Goal: Information Seeking & Learning: Check status

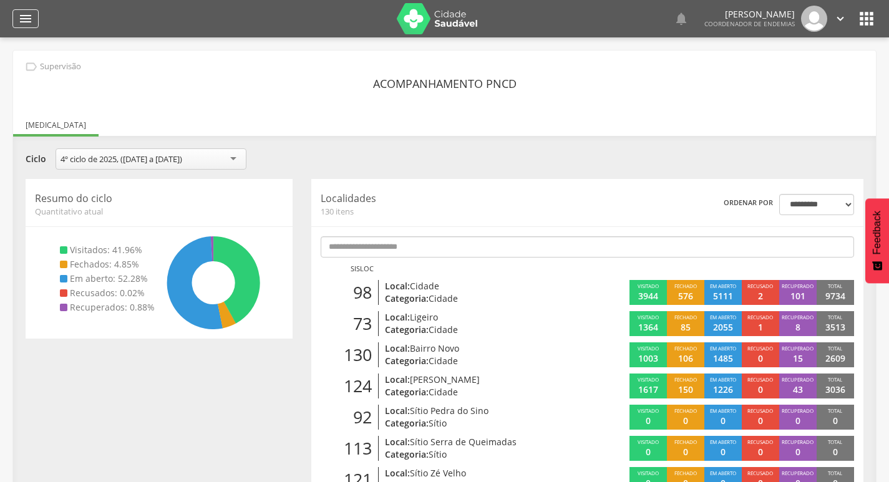
click at [14, 16] on div "" at bounding box center [25, 18] width 26 height 19
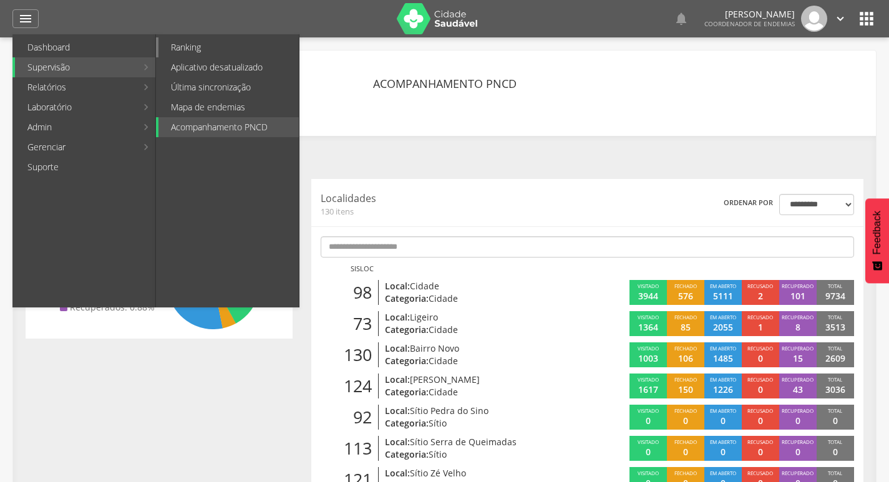
click at [202, 50] on link "Ranking" at bounding box center [228, 47] width 140 height 20
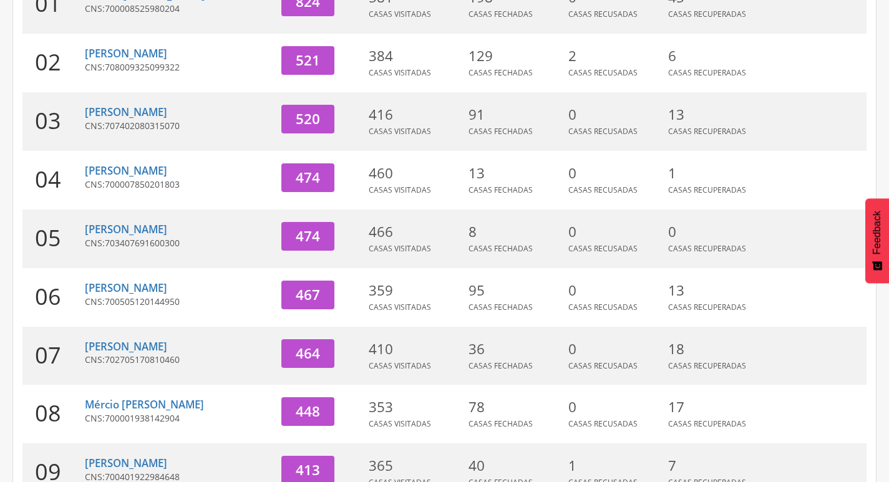
scroll to position [384, 0]
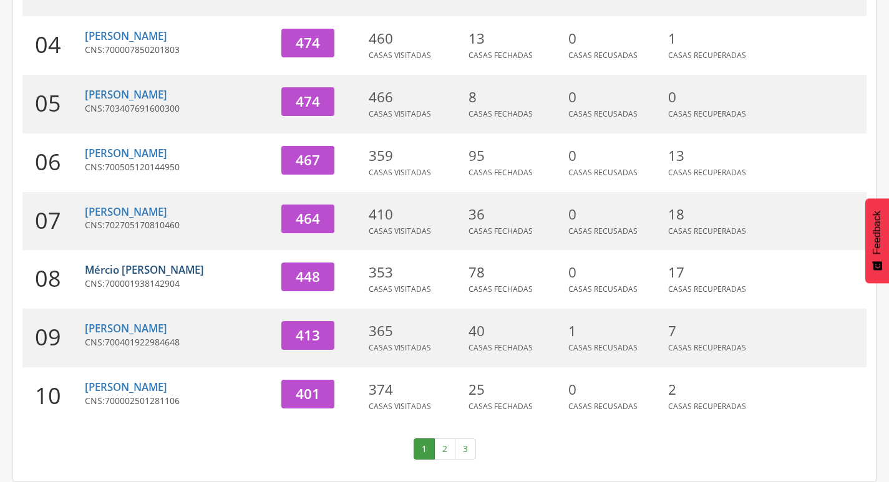
click at [112, 266] on link "Mércio [PERSON_NAME]" at bounding box center [144, 270] width 119 height 14
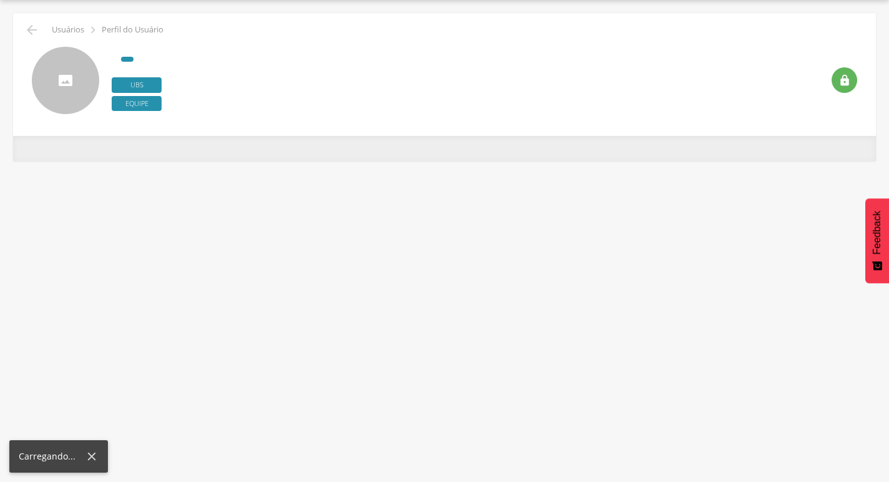
scroll to position [37, 0]
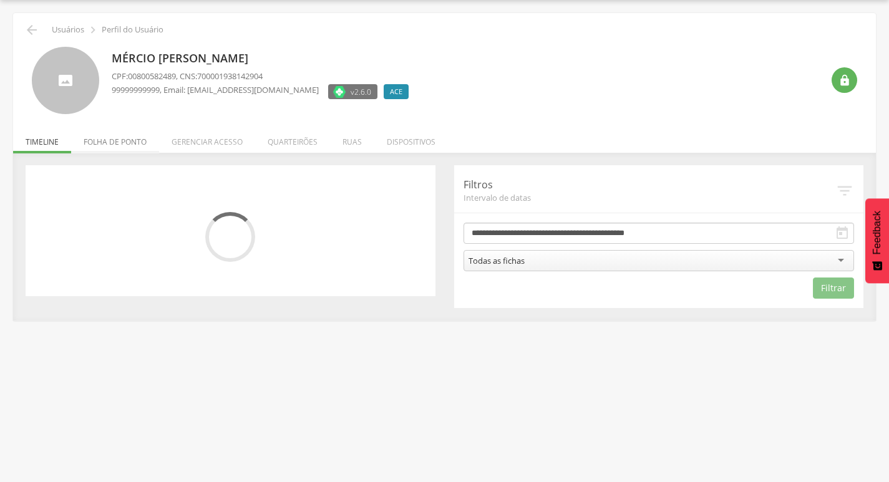
click at [125, 142] on li "Folha de ponto" at bounding box center [115, 138] width 88 height 29
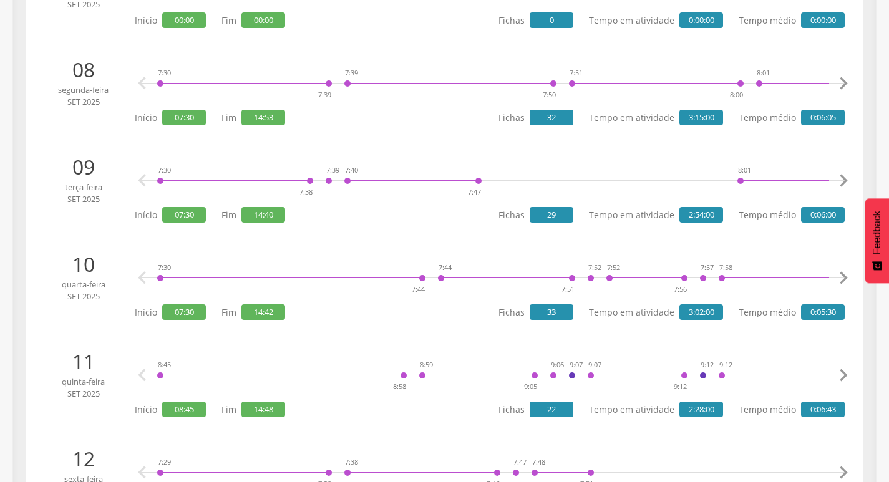
scroll to position [1160, 0]
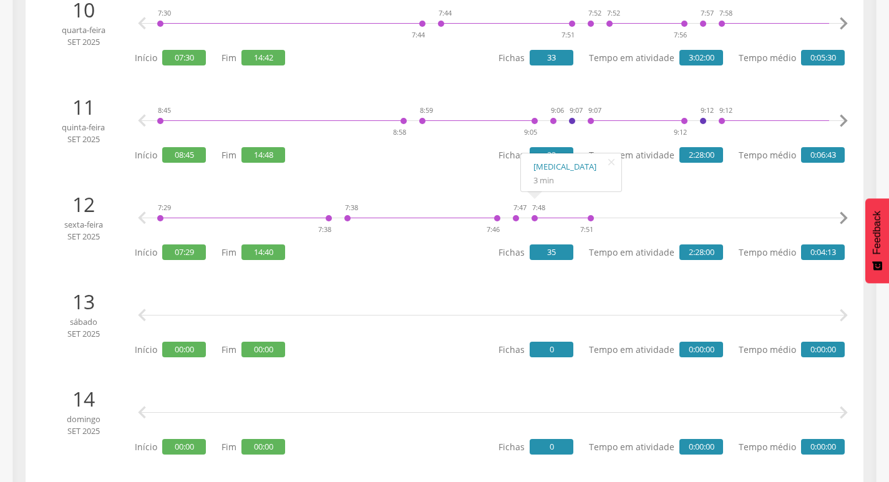
click at [540, 231] on div "7:48 7:51" at bounding box center [563, 218] width 64 height 37
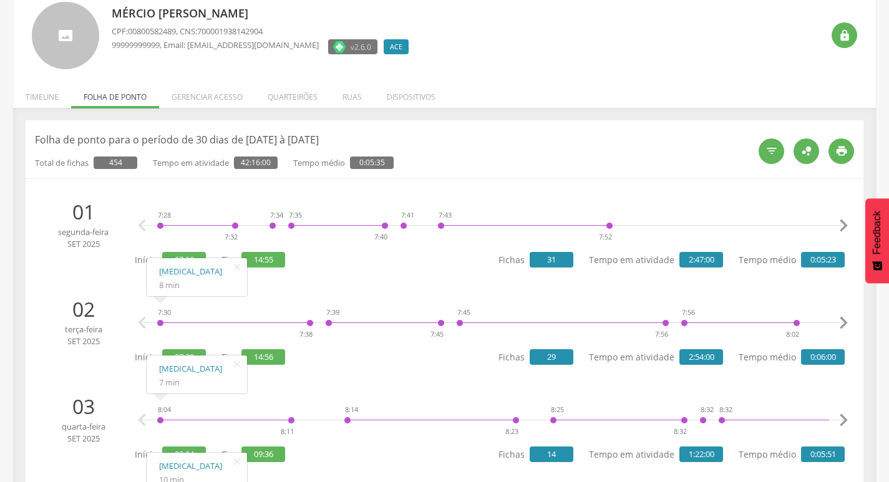
scroll to position [0, 0]
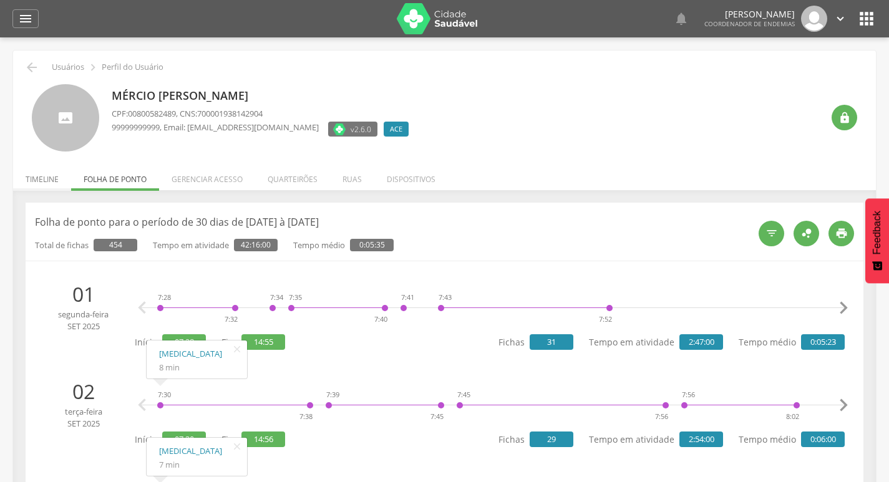
click at [52, 182] on li "Timeline" at bounding box center [42, 176] width 58 height 29
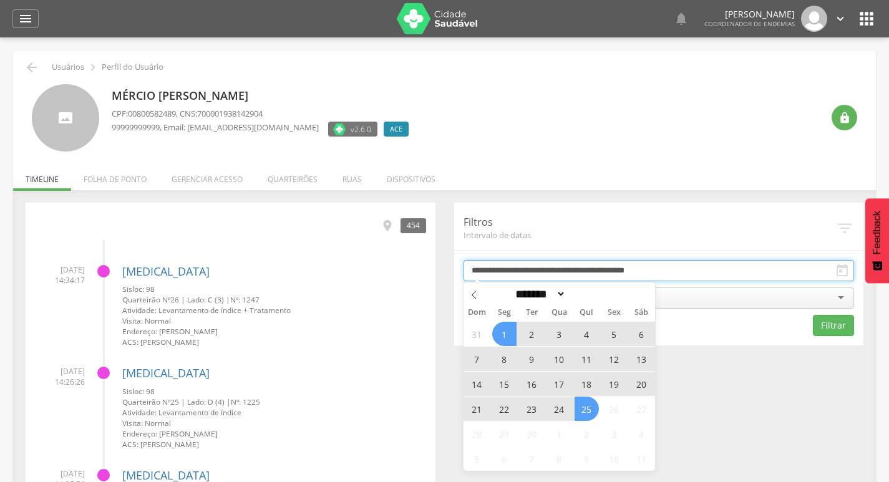
click at [538, 266] on input "**********" at bounding box center [658, 270] width 391 height 21
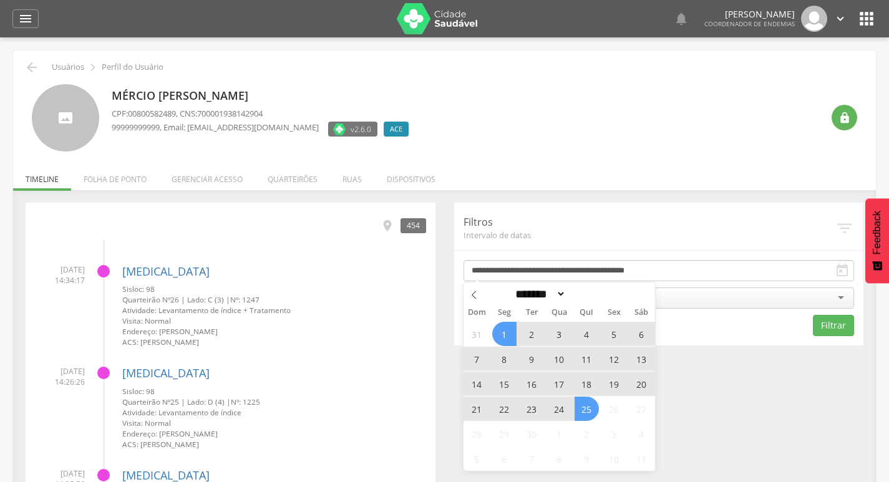
click at [610, 381] on span "19" at bounding box center [614, 384] width 24 height 24
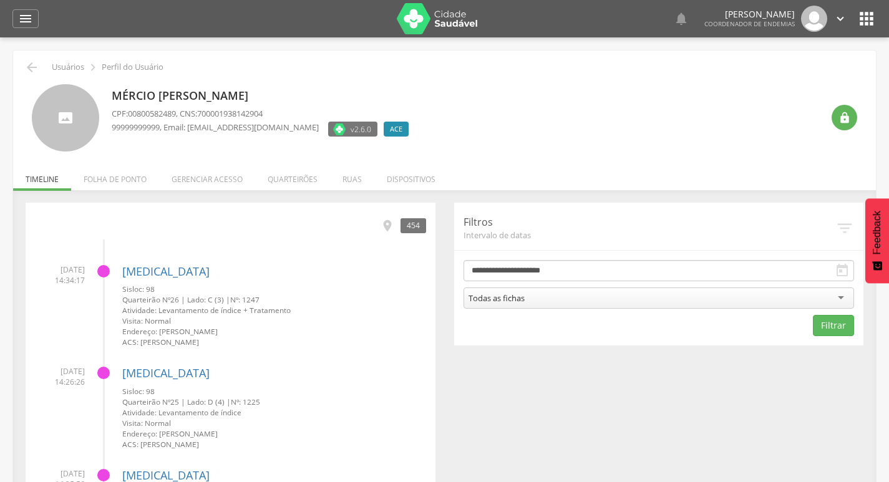
click at [605, 298] on div "Todas as fichas" at bounding box center [658, 298] width 391 height 21
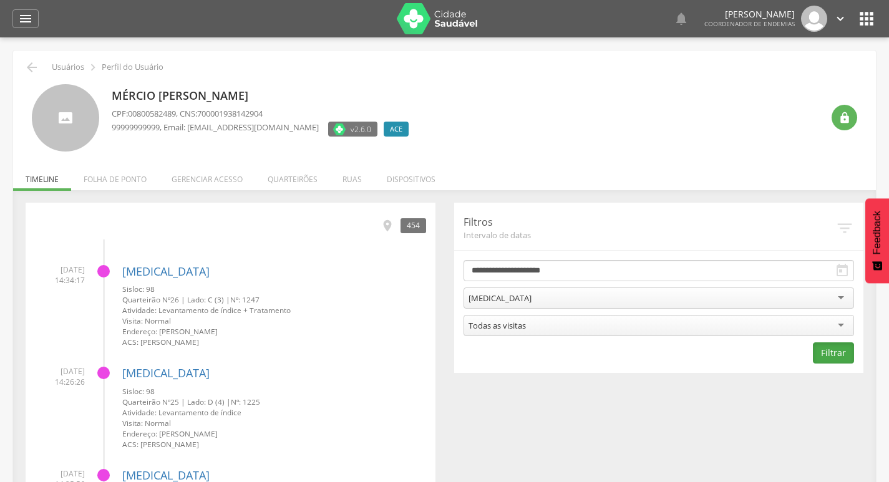
click at [850, 352] on button "Filtrar" at bounding box center [833, 352] width 41 height 21
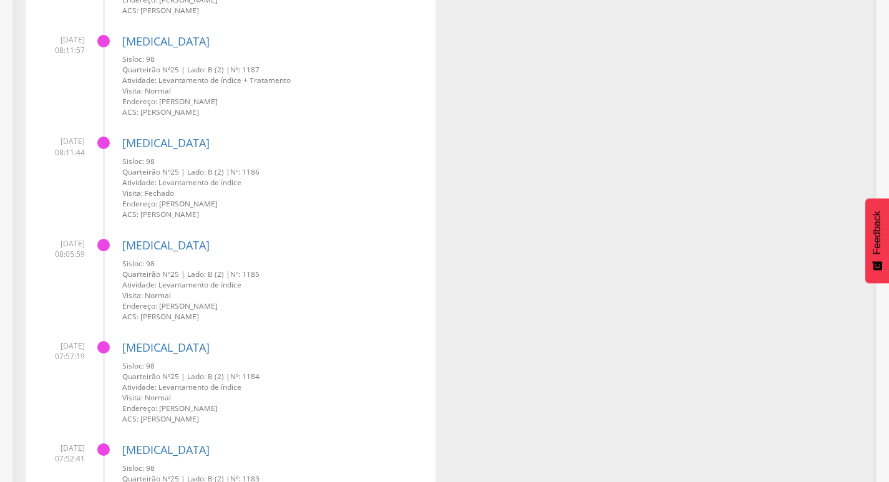
scroll to position [2879, 0]
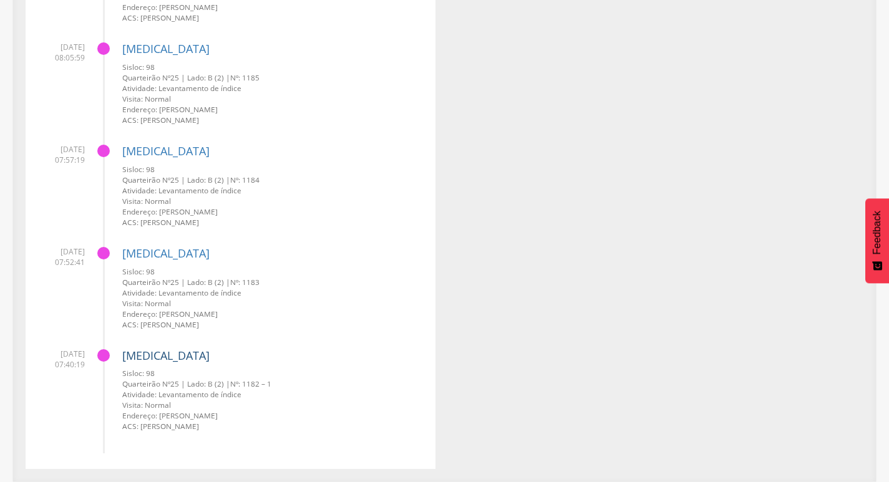
click at [125, 356] on link "[MEDICAL_DATA]" at bounding box center [165, 355] width 87 height 15
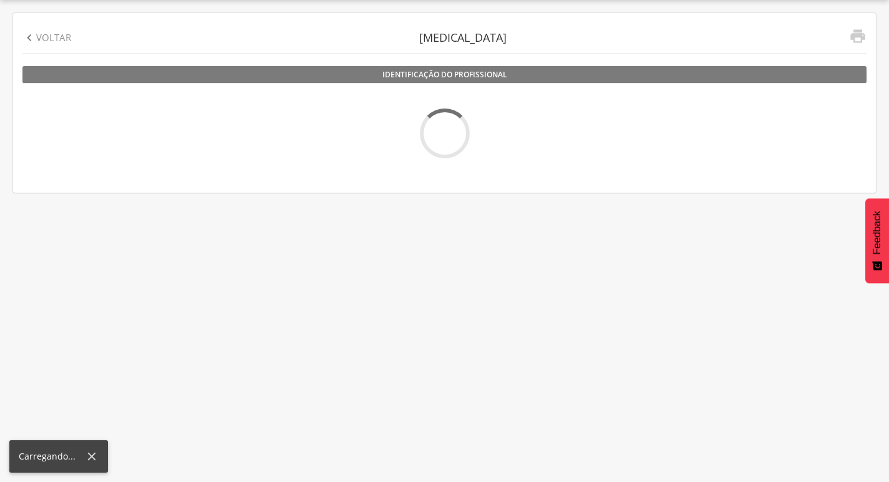
scroll to position [37, 0]
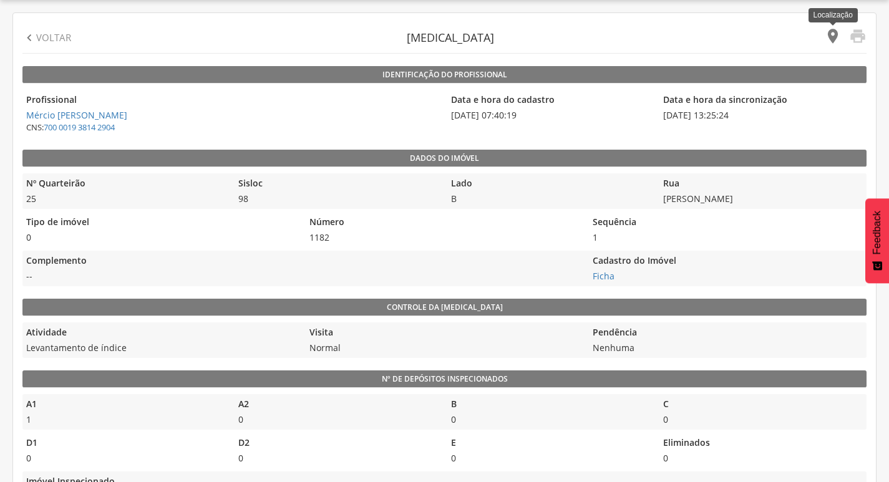
click at [838, 39] on icon "" at bounding box center [832, 35] width 17 height 17
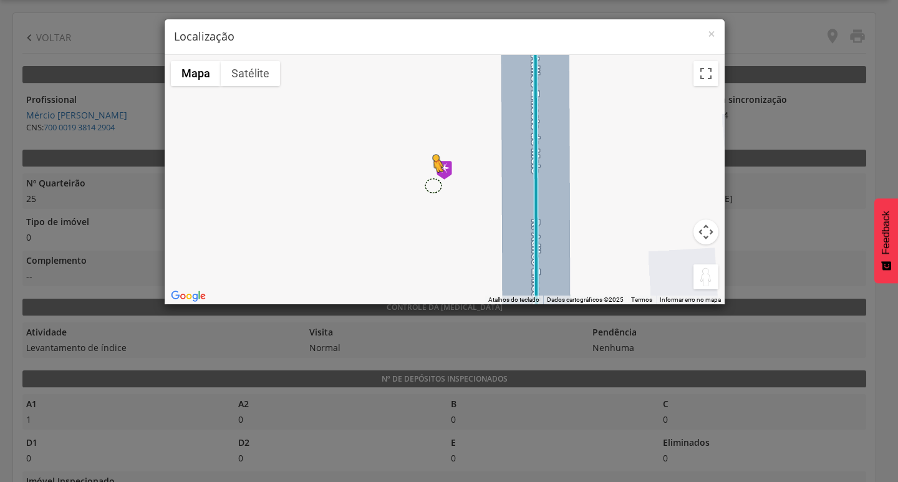
drag, startPoint x: 707, startPoint y: 284, endPoint x: 434, endPoint y: 184, distance: 290.9
click at [434, 184] on div "Pressione as teclas Alt + Enter para ativar o recurso de arrastar com o teclado…" at bounding box center [445, 180] width 560 height 250
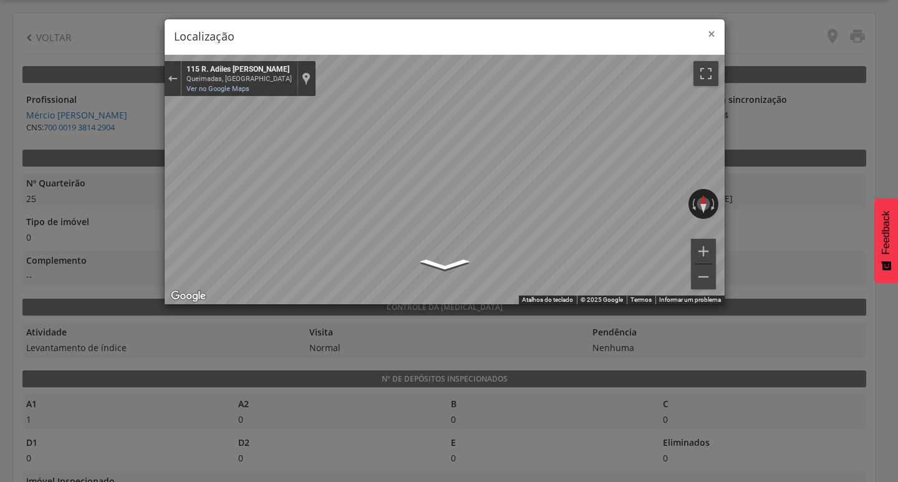
click at [714, 32] on span "×" at bounding box center [711, 33] width 7 height 17
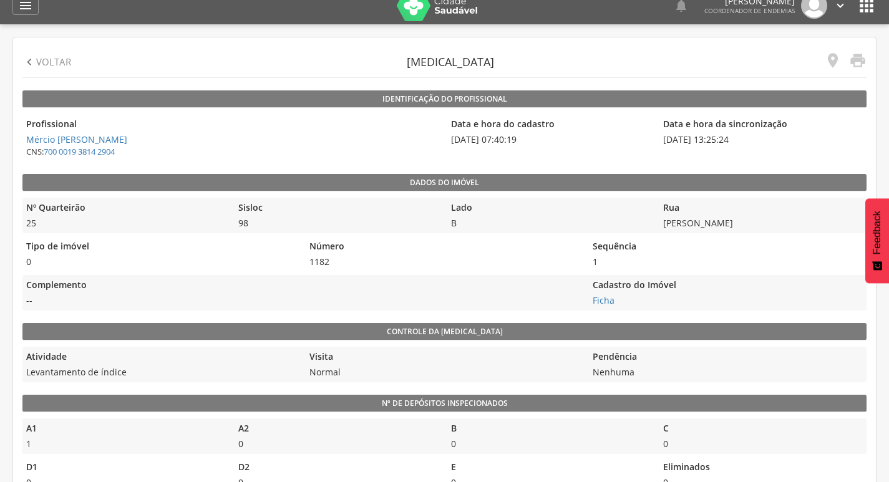
scroll to position [0, 0]
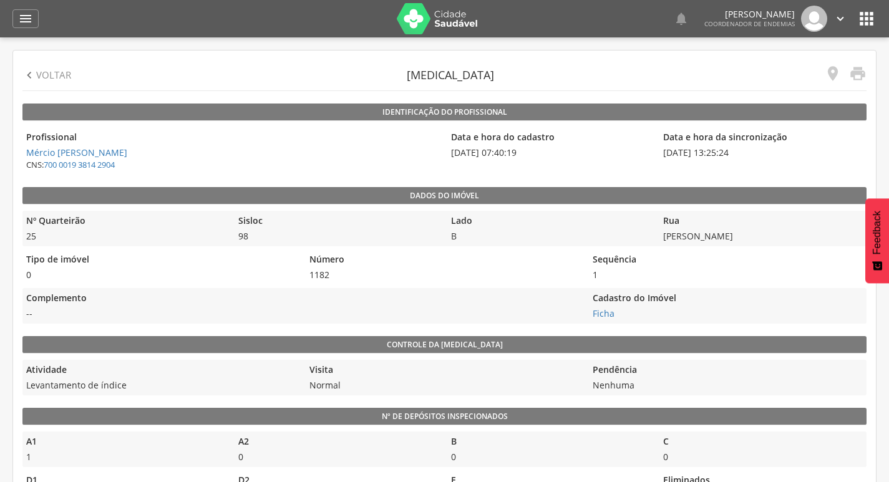
click at [27, 75] on icon "" at bounding box center [29, 76] width 14 height 14
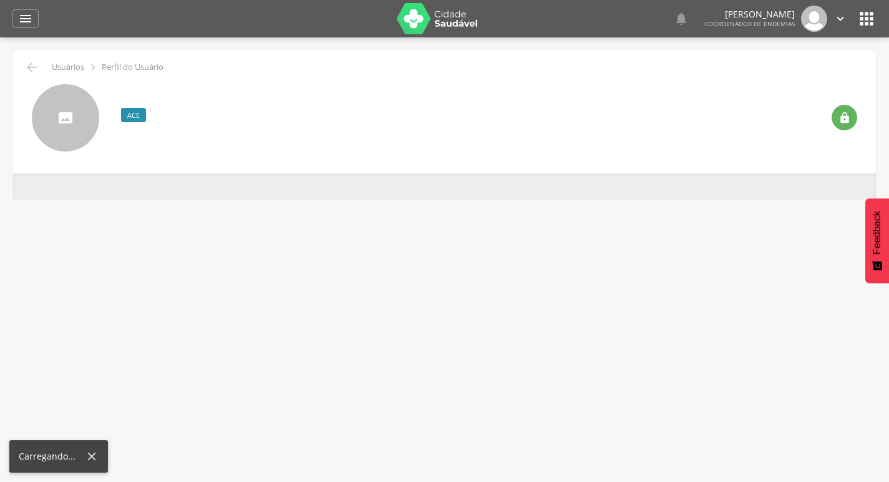
scroll to position [37, 0]
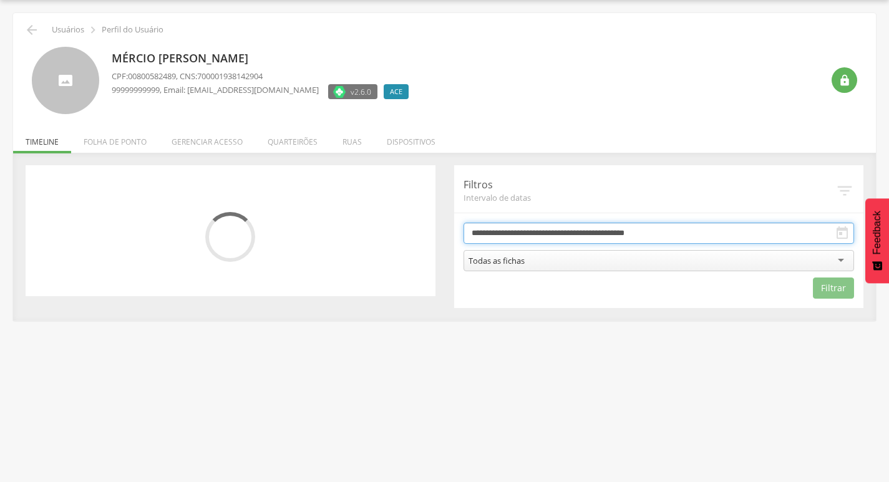
click at [548, 233] on input "**********" at bounding box center [658, 233] width 391 height 21
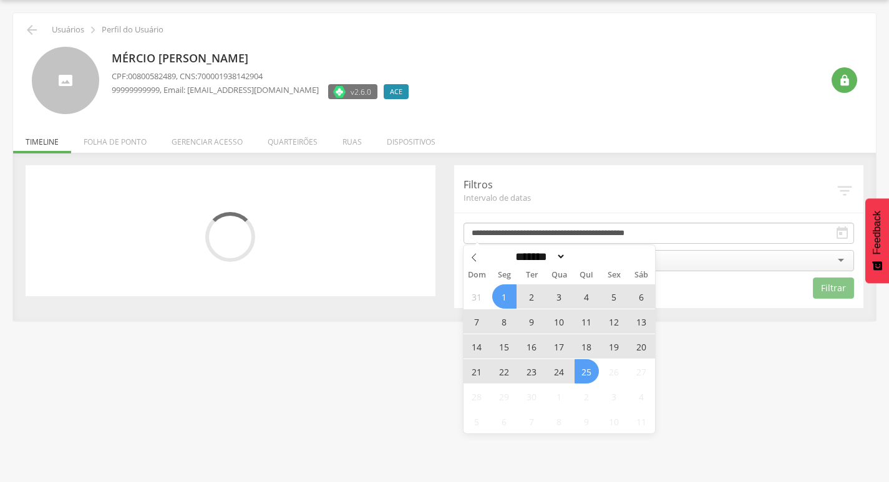
click at [613, 344] on span "19" at bounding box center [614, 346] width 24 height 24
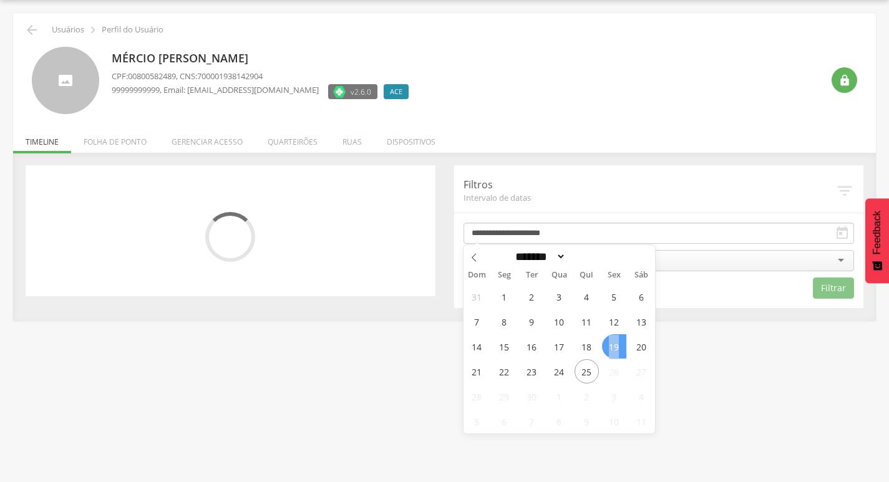
click at [613, 344] on span "19" at bounding box center [614, 346] width 24 height 24
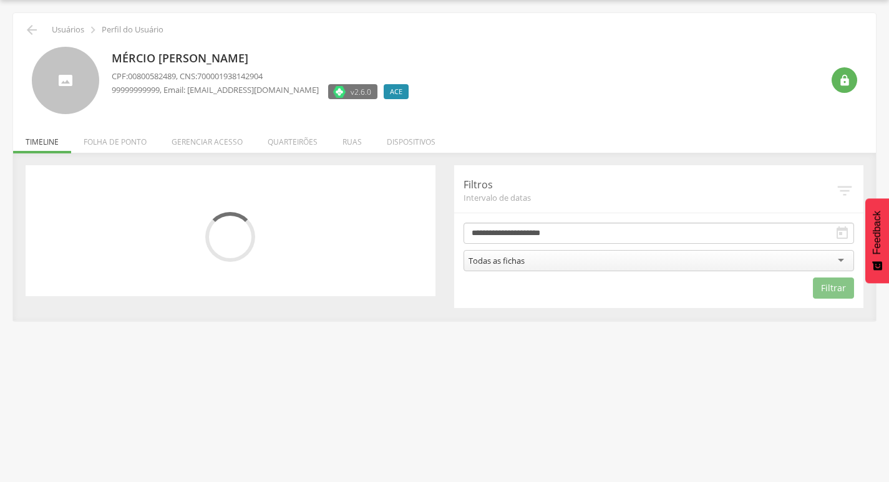
click at [651, 268] on div "Todas as fichas" at bounding box center [658, 260] width 391 height 21
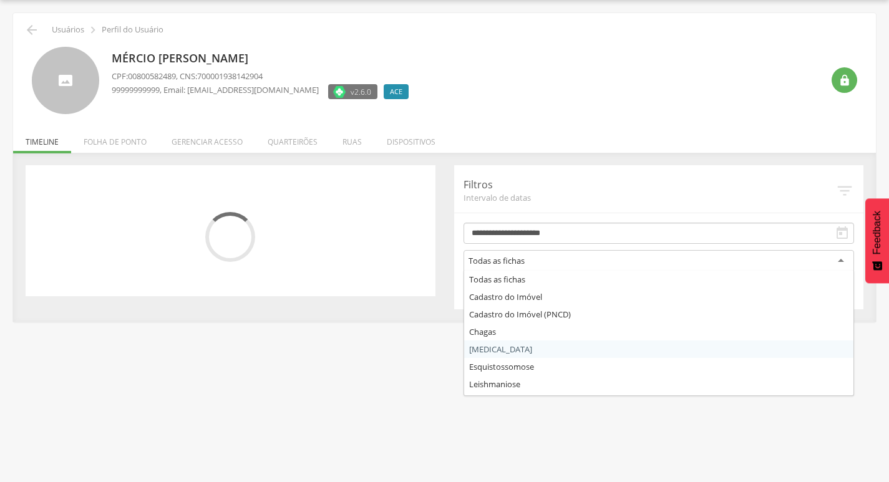
drag, startPoint x: 565, startPoint y: 350, endPoint x: 643, endPoint y: 317, distance: 84.1
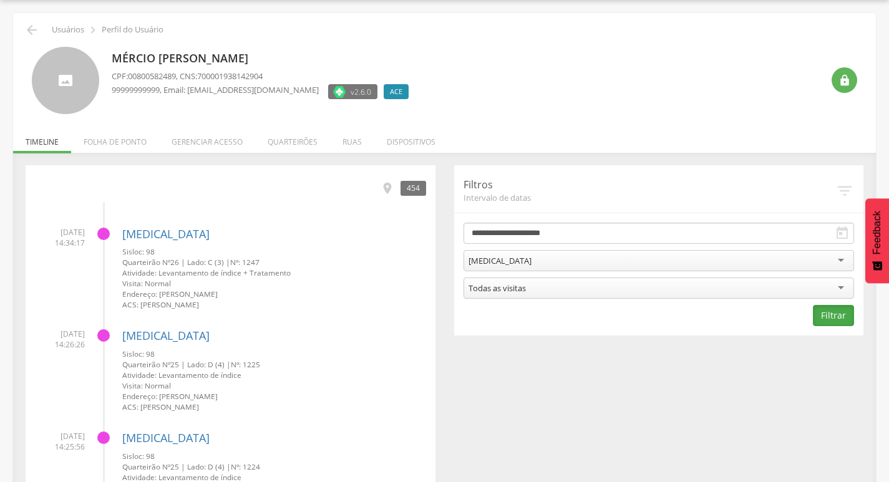
click at [837, 321] on button "Filtrar" at bounding box center [833, 315] width 41 height 21
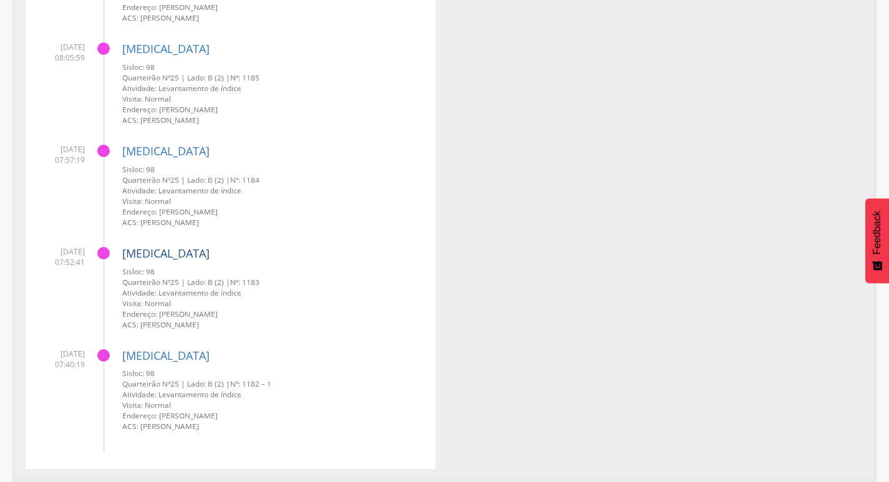
click at [132, 251] on link "[MEDICAL_DATA]" at bounding box center [165, 253] width 87 height 15
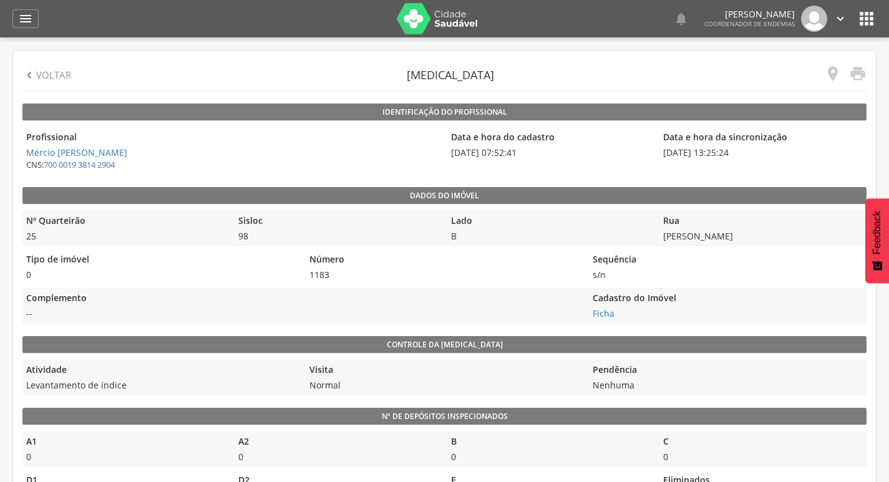
click at [823, 72] on div "" at bounding box center [829, 75] width 25 height 21
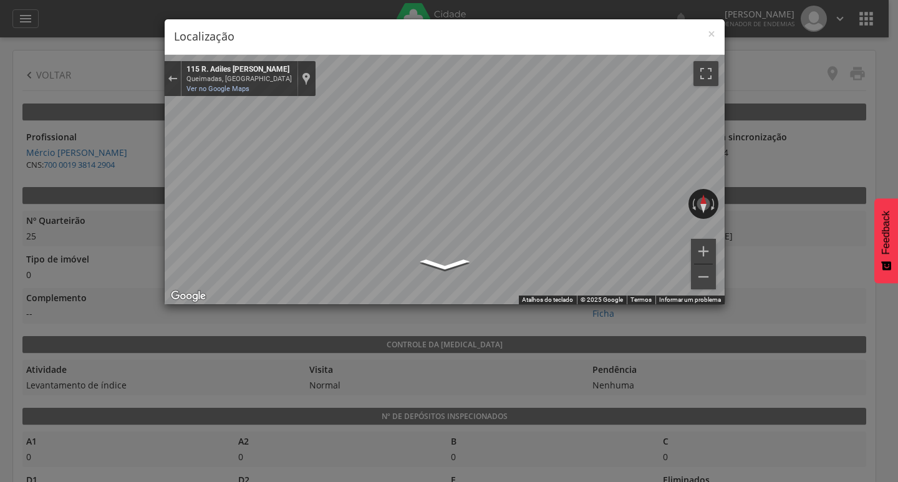
click at [831, 72] on div "× Localização ← Mover para a esquerda → Mover para a direita ↑ Mover para cima …" at bounding box center [449, 241] width 898 height 482
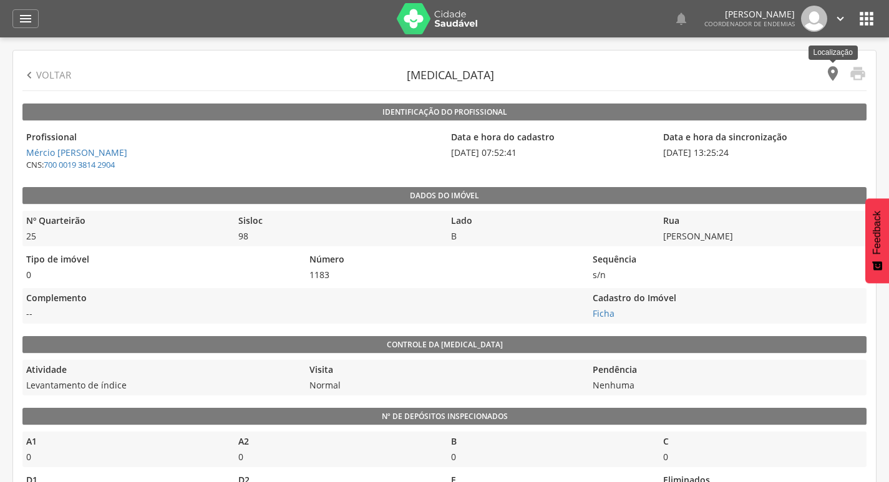
click at [830, 71] on icon "" at bounding box center [832, 73] width 17 height 17
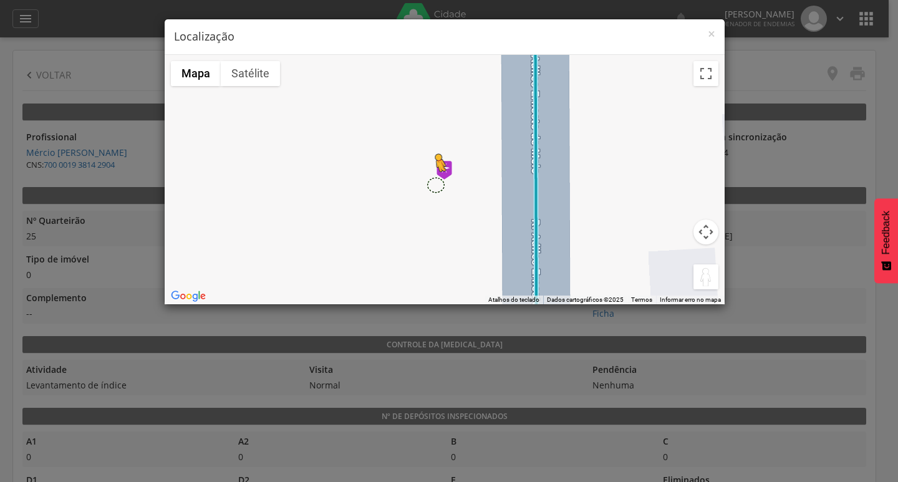
drag, startPoint x: 702, startPoint y: 282, endPoint x: 436, endPoint y: 183, distance: 283.4
click at [436, 183] on div "Pressione as teclas Alt + Enter para ativar o recurso de arrastar com o teclado…" at bounding box center [445, 180] width 560 height 250
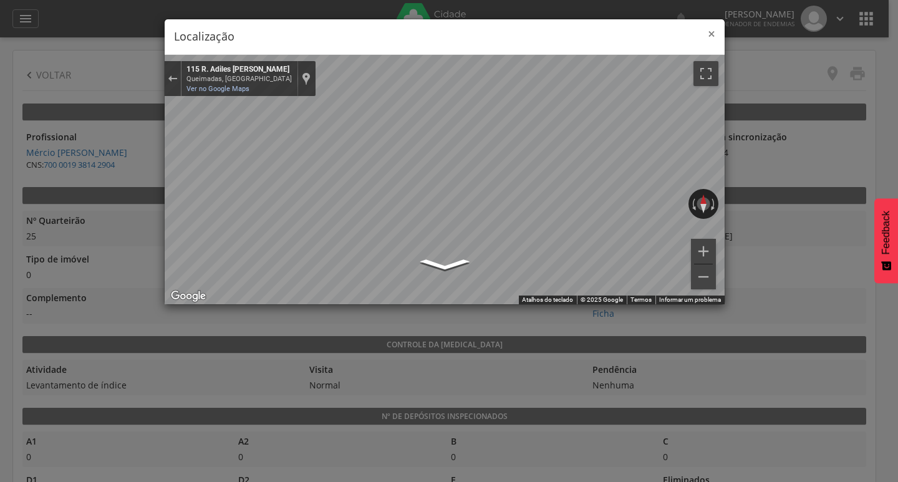
click at [709, 31] on span "×" at bounding box center [711, 33] width 7 height 17
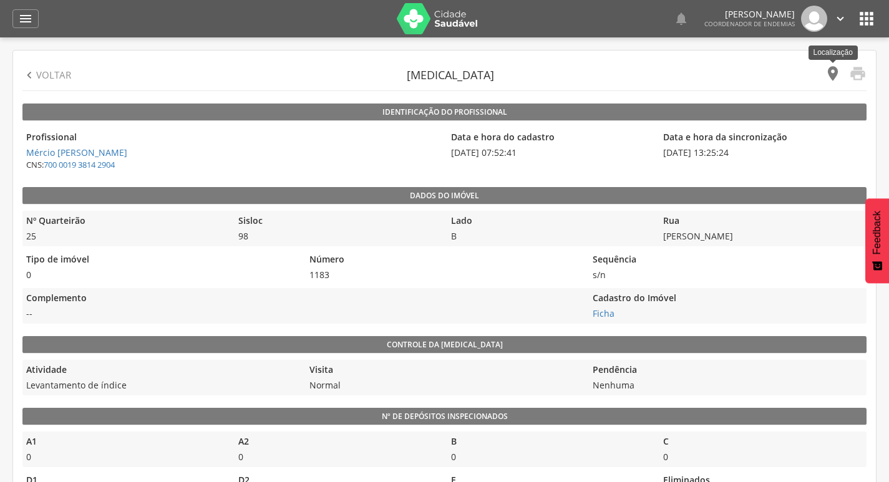
click at [827, 72] on icon "" at bounding box center [832, 73] width 17 height 17
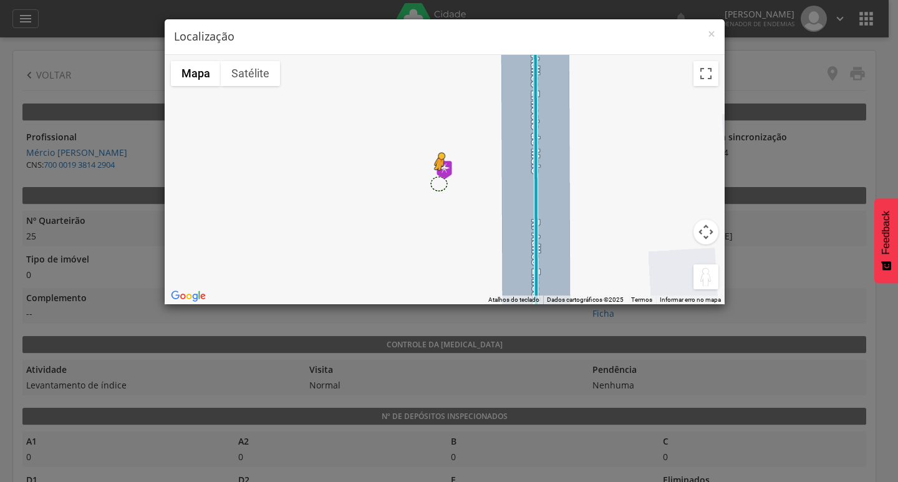
drag, startPoint x: 706, startPoint y: 274, endPoint x: 439, endPoint y: 181, distance: 283.5
click at [439, 181] on div "Pressione as teclas Alt + Enter para ativar o recurso de arrastar com o teclado…" at bounding box center [445, 180] width 560 height 250
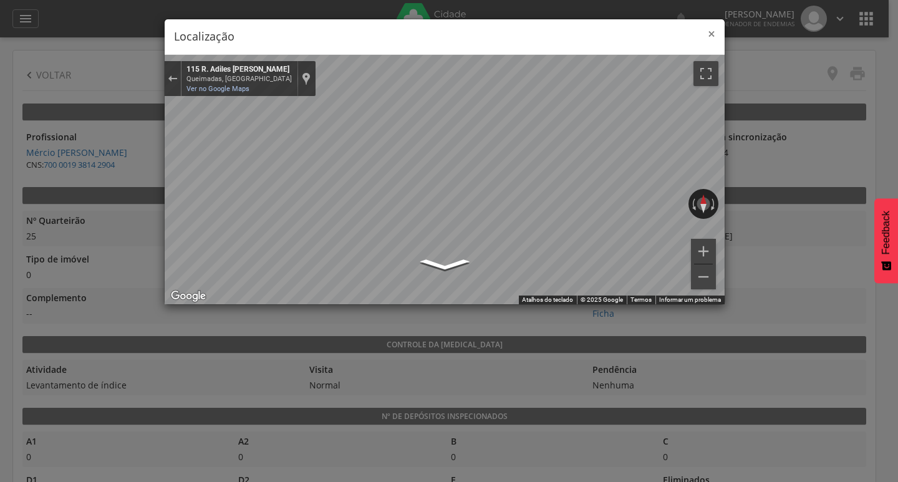
click at [708, 32] on span "×" at bounding box center [711, 33] width 7 height 17
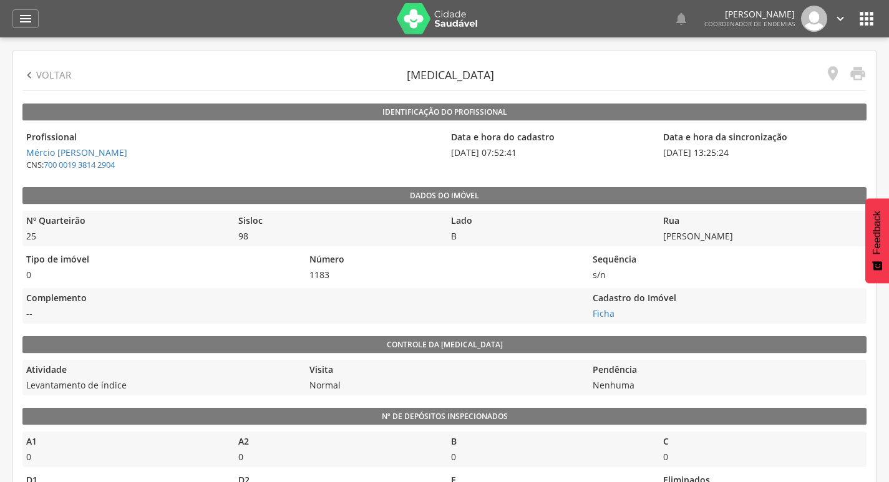
click at [39, 77] on p "Voltar" at bounding box center [53, 75] width 35 height 13
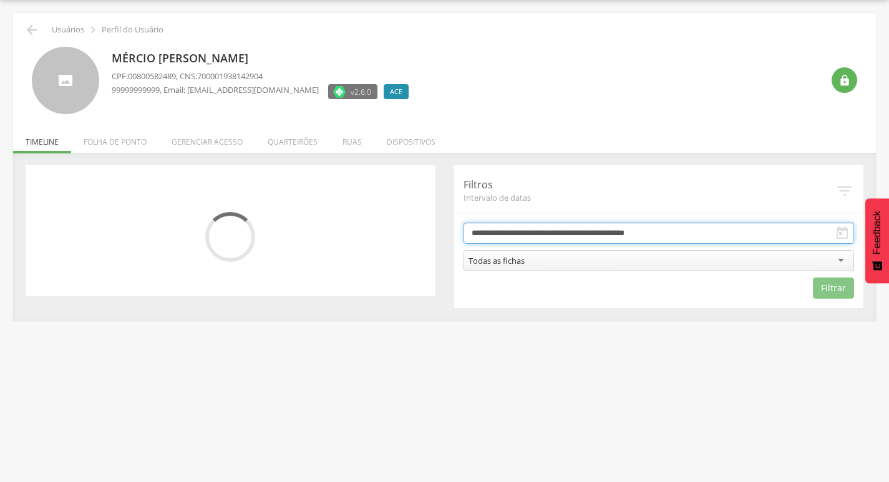
click at [509, 230] on input "**********" at bounding box center [658, 233] width 391 height 21
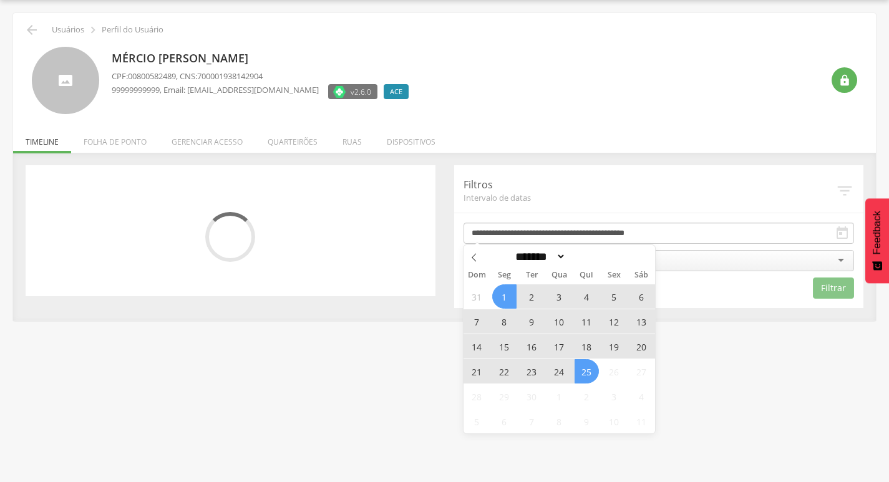
click at [617, 346] on span "19" at bounding box center [614, 346] width 24 height 24
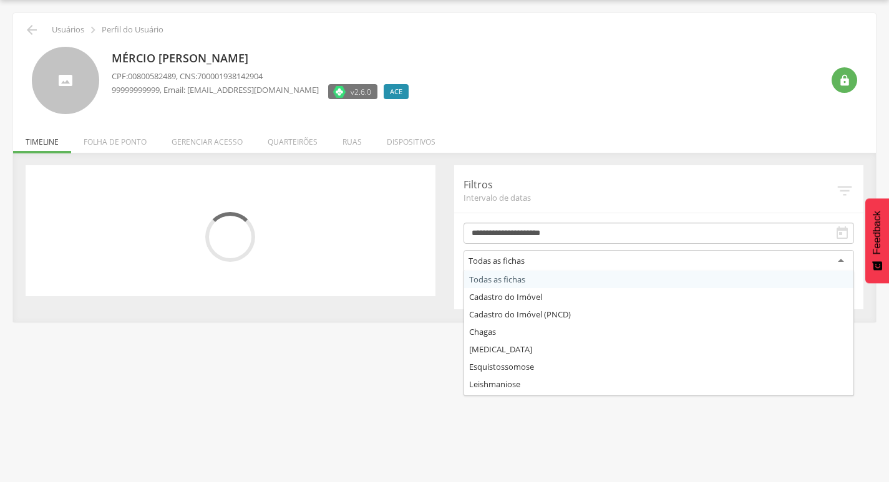
click at [648, 264] on div "Todas as fichas" at bounding box center [658, 261] width 391 height 22
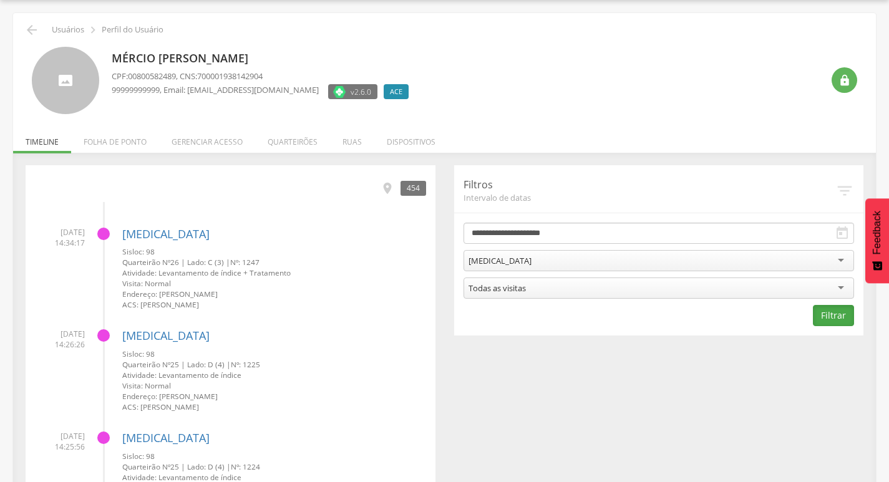
click at [827, 313] on button "Filtrar" at bounding box center [833, 315] width 41 height 21
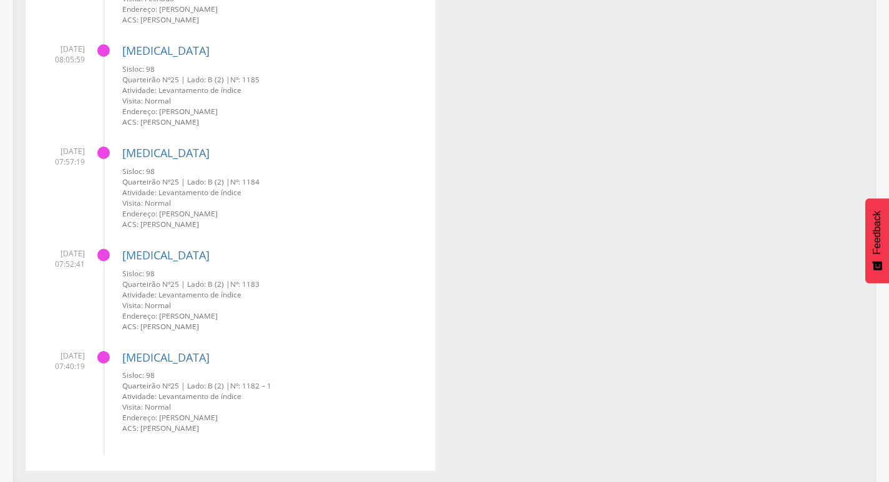
scroll to position [2879, 0]
click at [148, 153] on link "[MEDICAL_DATA]" at bounding box center [165, 150] width 87 height 15
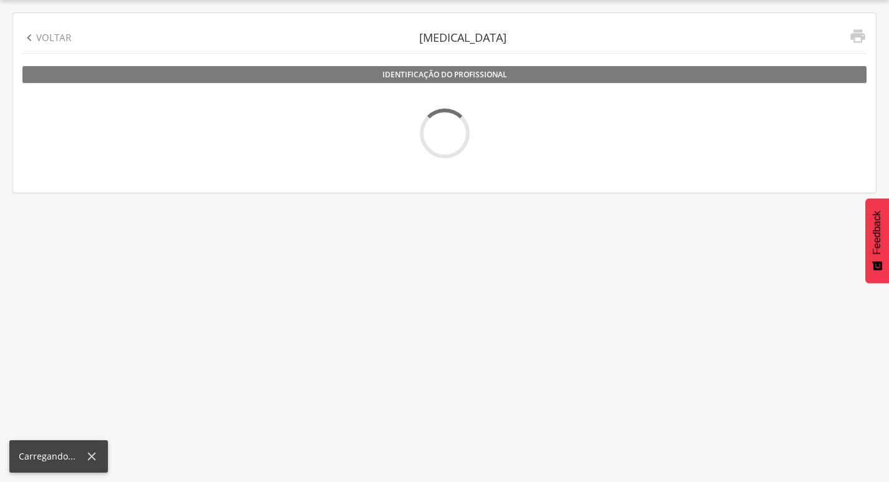
scroll to position [37, 0]
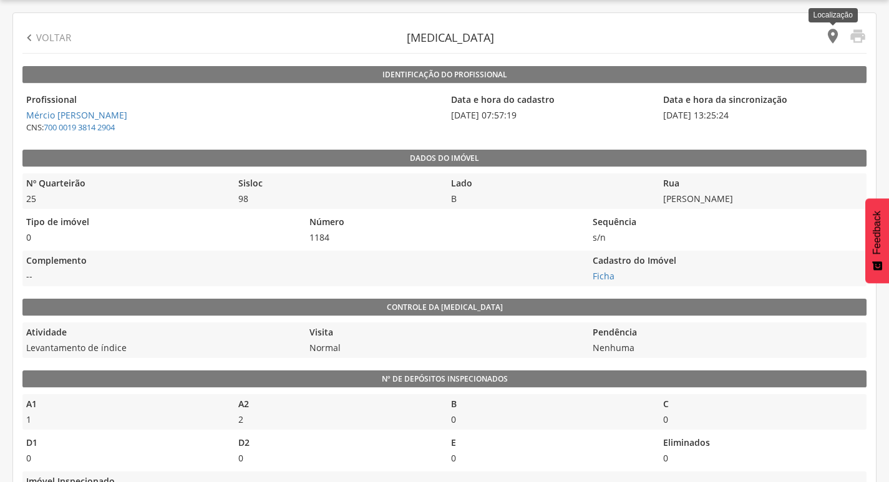
click at [833, 36] on icon "" at bounding box center [832, 35] width 17 height 17
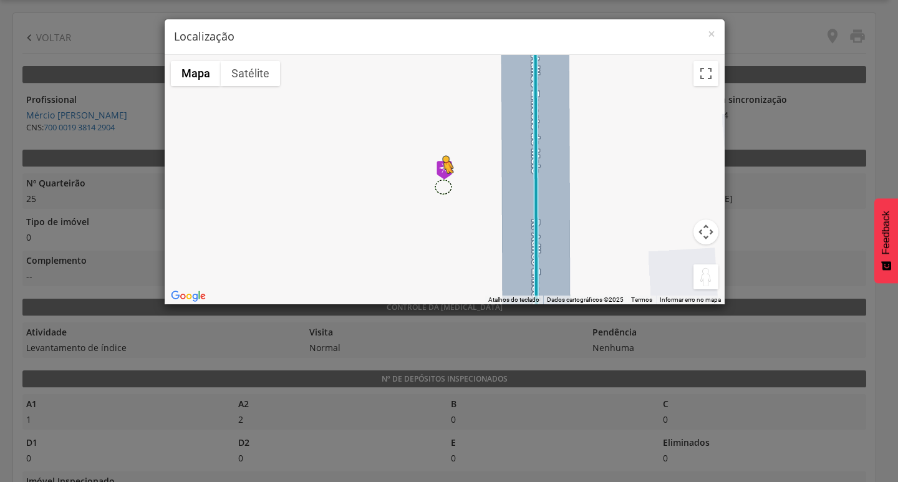
drag, startPoint x: 699, startPoint y: 279, endPoint x: 443, endPoint y: 186, distance: 272.9
click at [443, 186] on div "Pressione as teclas Alt + Enter para ativar o recurso de arrastar com o teclado…" at bounding box center [445, 180] width 560 height 250
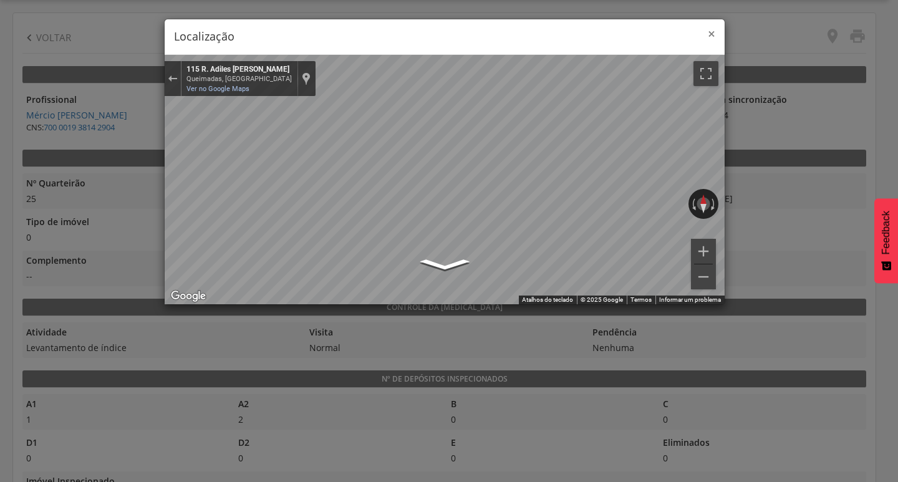
click at [708, 33] on span "×" at bounding box center [711, 33] width 7 height 17
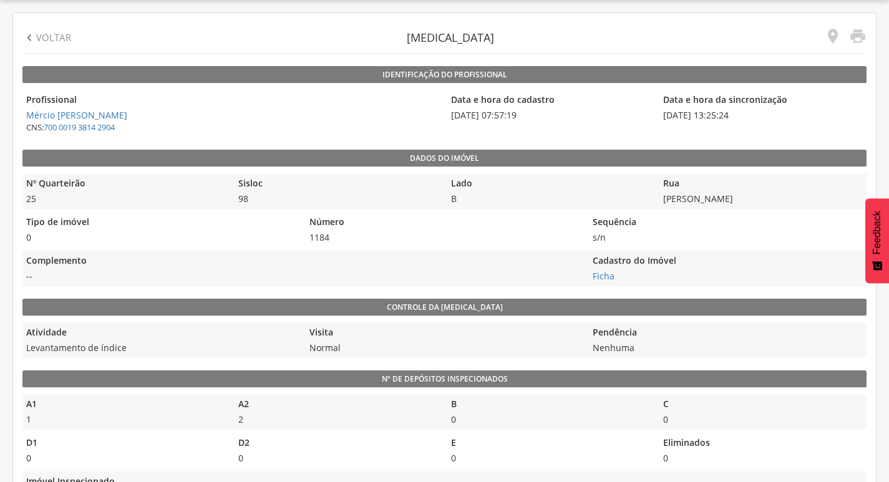
click at [25, 36] on icon "" at bounding box center [29, 38] width 14 height 14
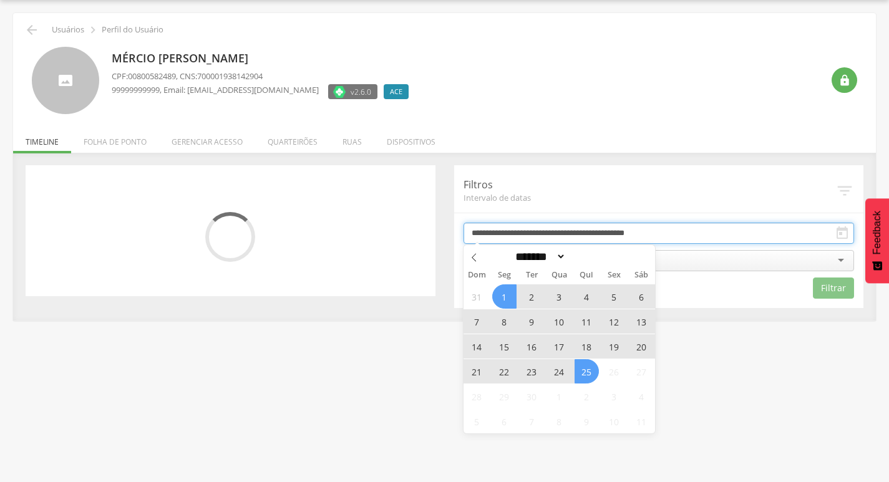
click at [610, 236] on input "**********" at bounding box center [658, 233] width 391 height 21
click at [617, 341] on span "19" at bounding box center [614, 346] width 24 height 24
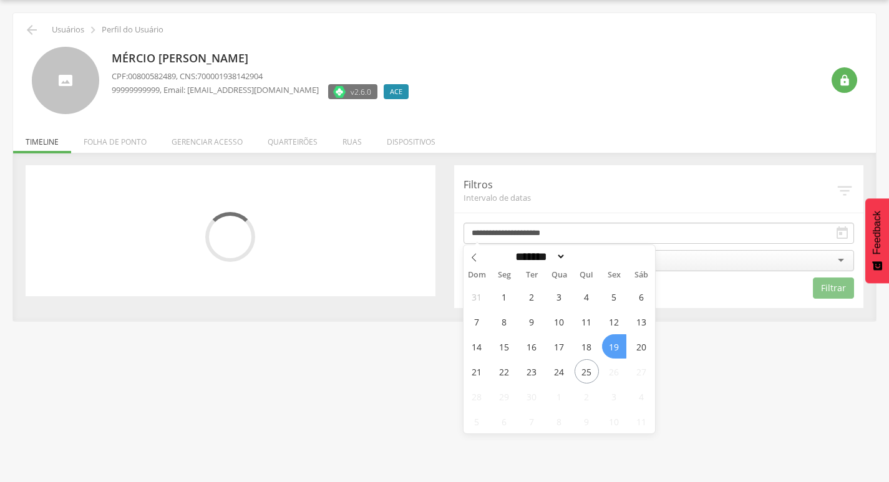
click at [617, 341] on span "19" at bounding box center [614, 346] width 24 height 24
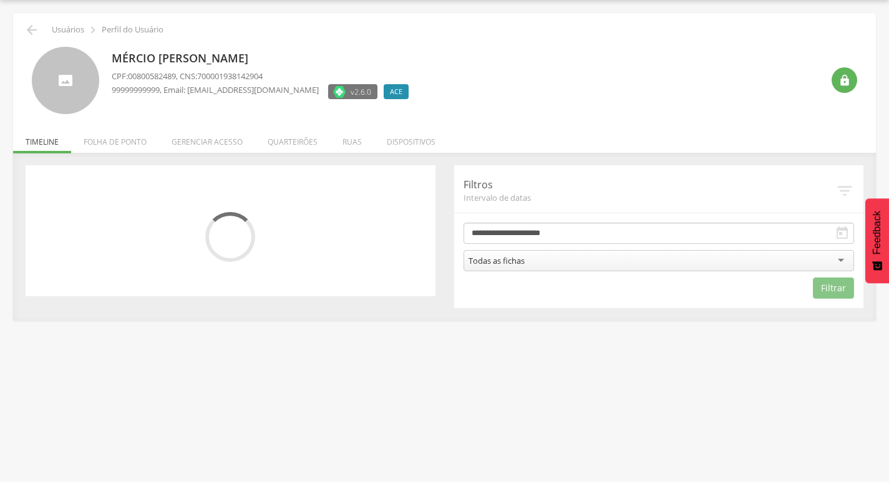
click at [641, 260] on div "Todas as fichas" at bounding box center [658, 260] width 391 height 21
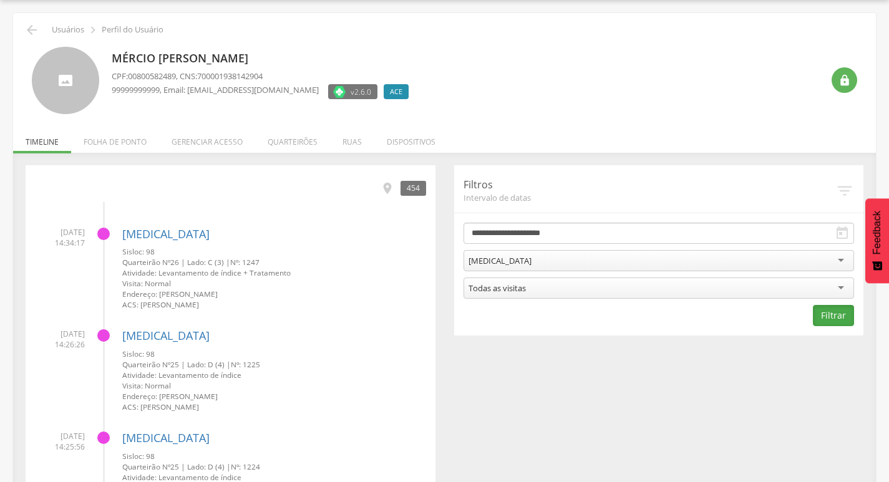
click at [840, 320] on button "Filtrar" at bounding box center [833, 315] width 41 height 21
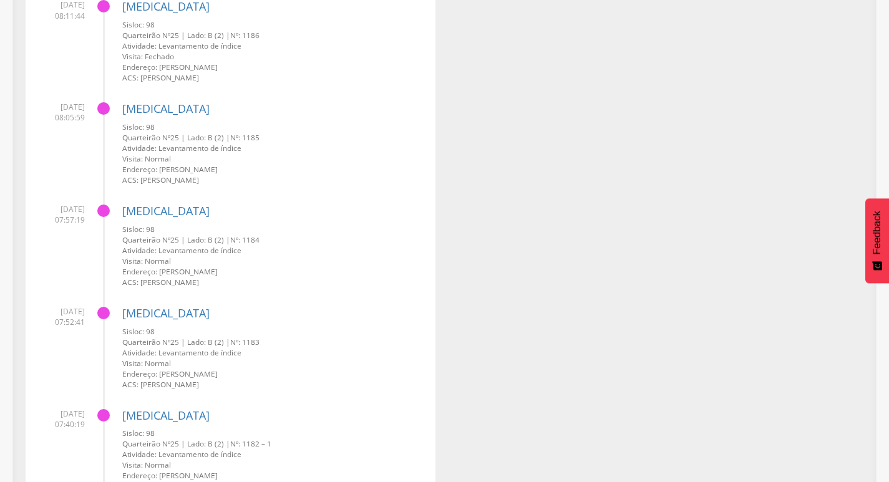
scroll to position [2879, 0]
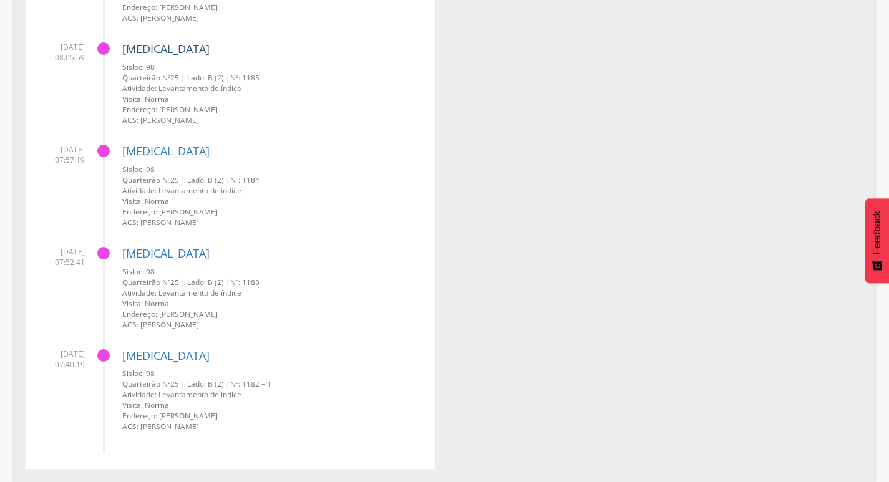
click at [154, 49] on link "[MEDICAL_DATA]" at bounding box center [165, 48] width 87 height 15
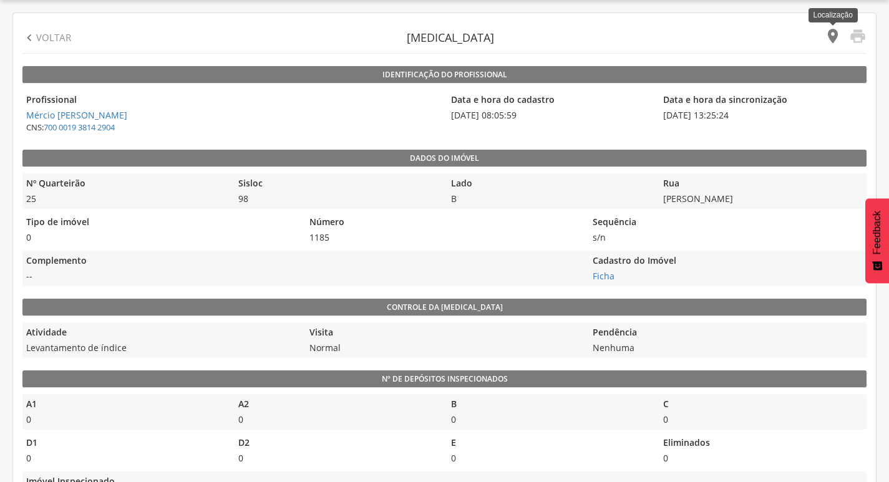
click at [830, 34] on icon "" at bounding box center [832, 35] width 17 height 17
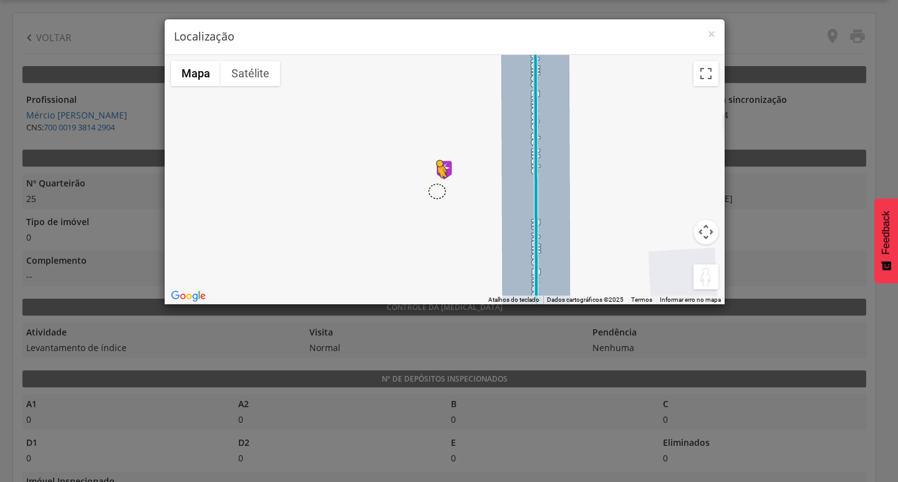
drag, startPoint x: 705, startPoint y: 285, endPoint x: 432, endPoint y: 188, distance: 289.8
click at [432, 188] on div "Pressione as teclas Alt + Enter para ativar o recurso de arrastar com o teclado…" at bounding box center [445, 180] width 560 height 250
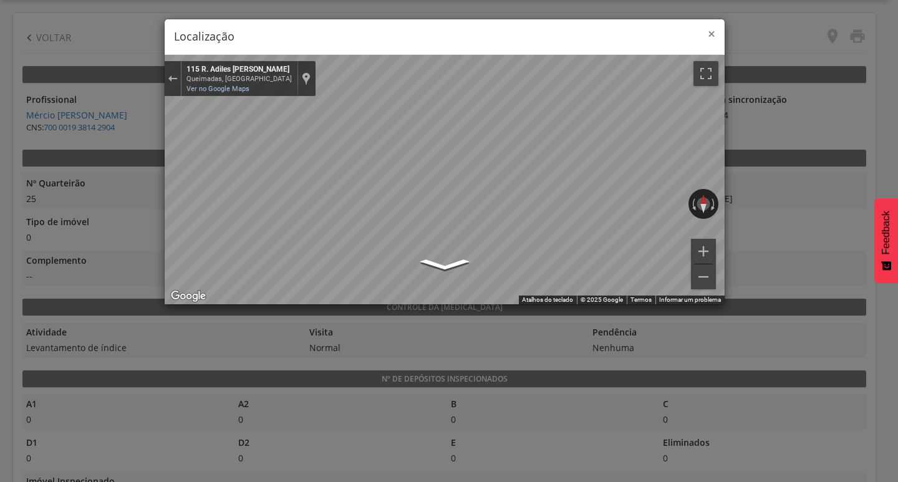
click at [713, 34] on span "×" at bounding box center [711, 33] width 7 height 17
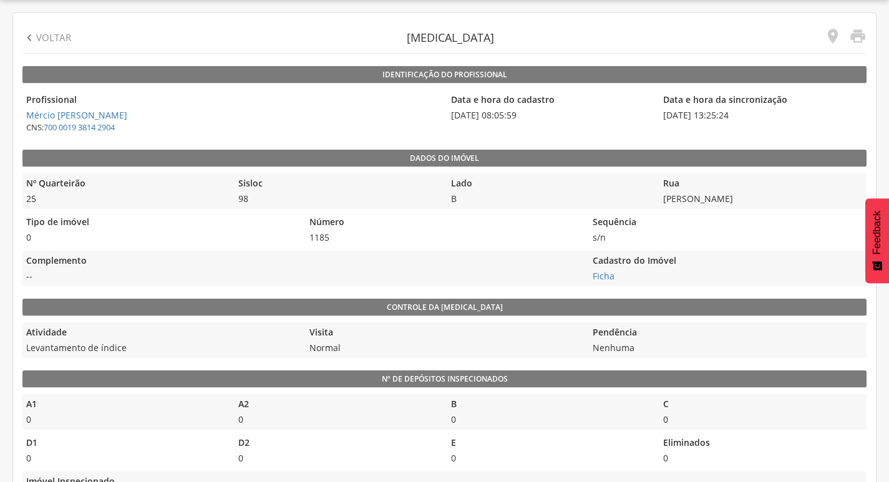
scroll to position [0, 0]
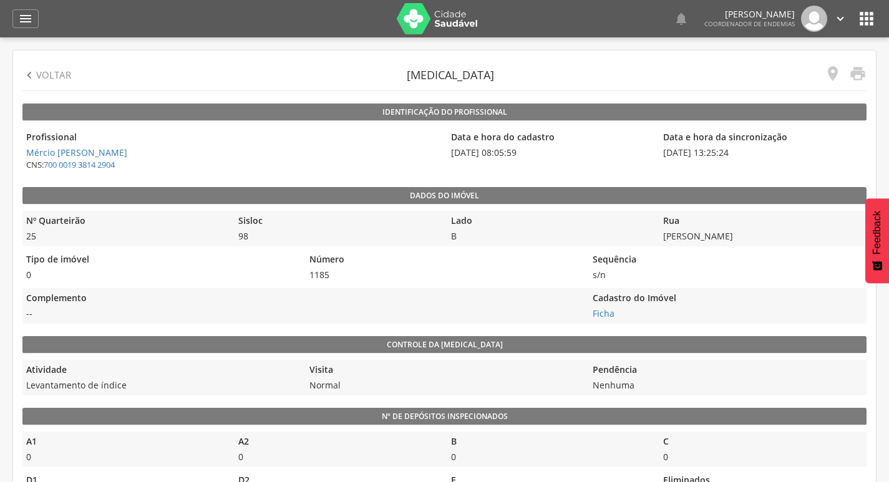
click at [56, 80] on p "Voltar" at bounding box center [53, 75] width 35 height 13
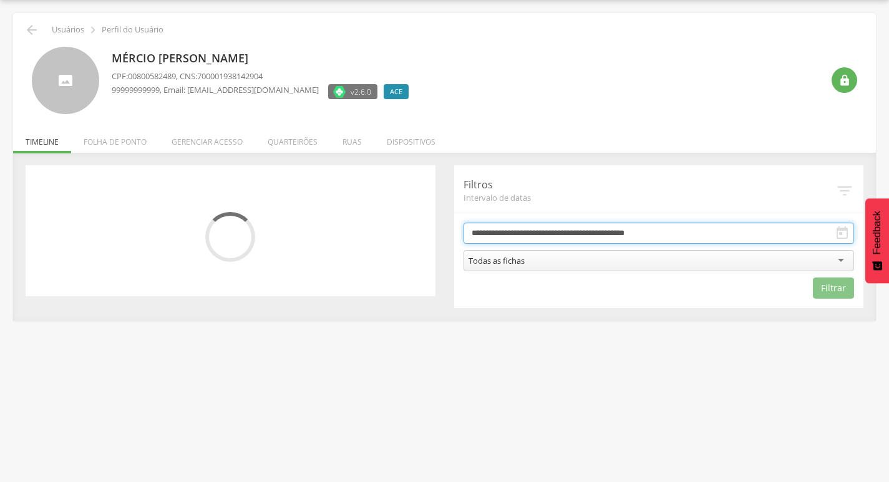
click at [513, 234] on input "**********" at bounding box center [658, 233] width 391 height 21
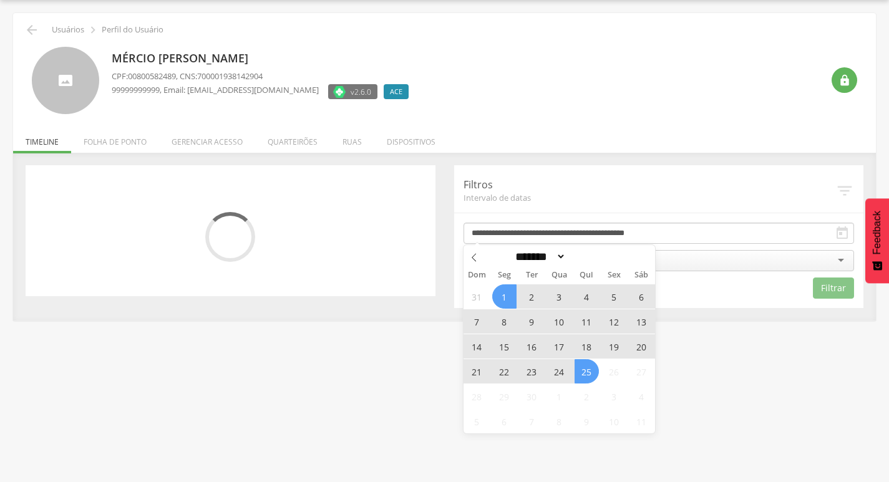
click at [613, 344] on span "19" at bounding box center [614, 346] width 24 height 24
type input "**********"
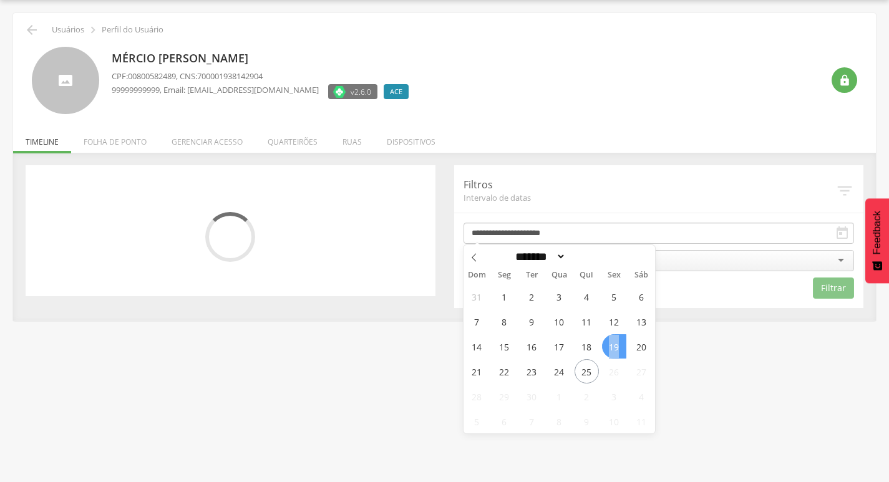
click at [613, 344] on span "19" at bounding box center [614, 346] width 24 height 24
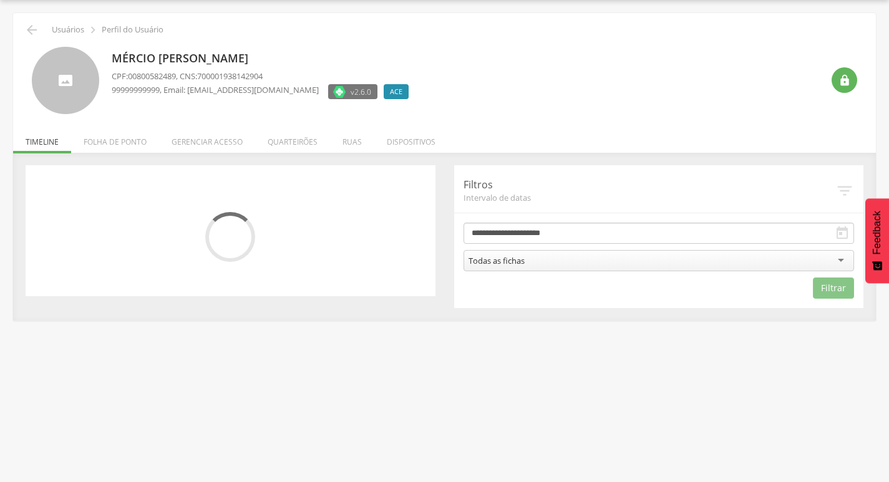
click at [622, 259] on div "Todas as fichas" at bounding box center [658, 260] width 391 height 21
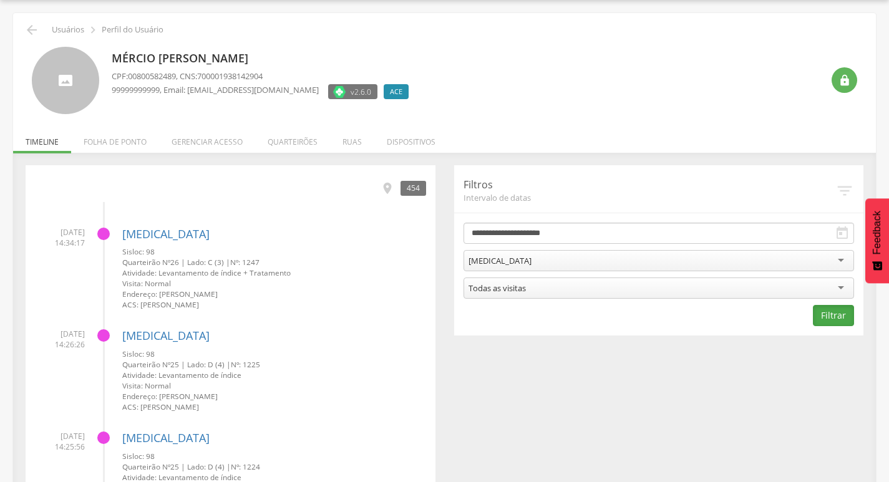
click at [850, 316] on button "Filtrar" at bounding box center [833, 315] width 41 height 21
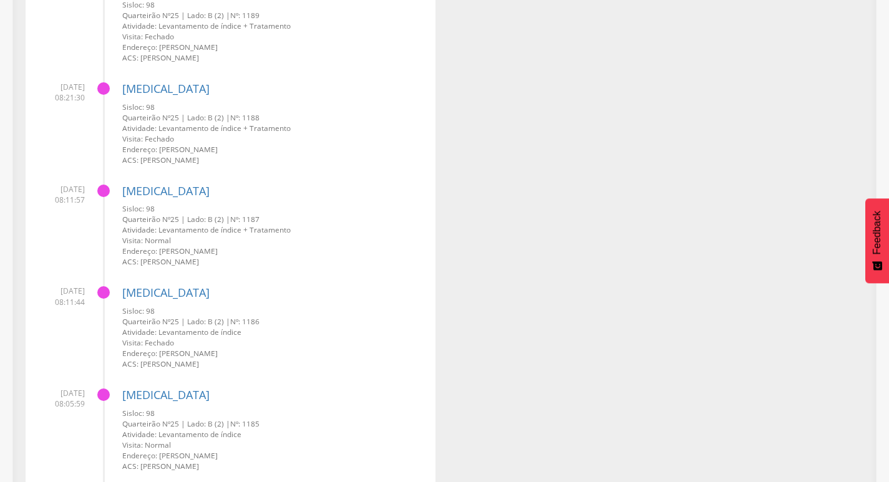
scroll to position [2879, 0]
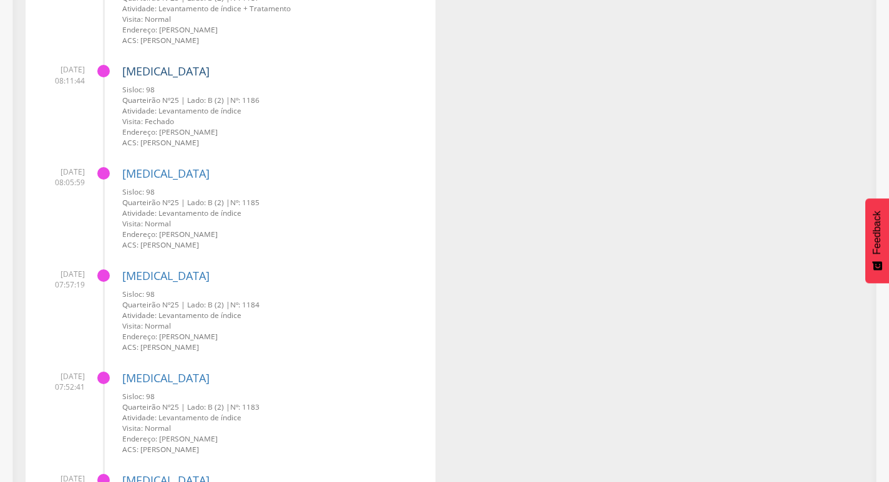
click at [152, 72] on link "[MEDICAL_DATA]" at bounding box center [165, 71] width 87 height 15
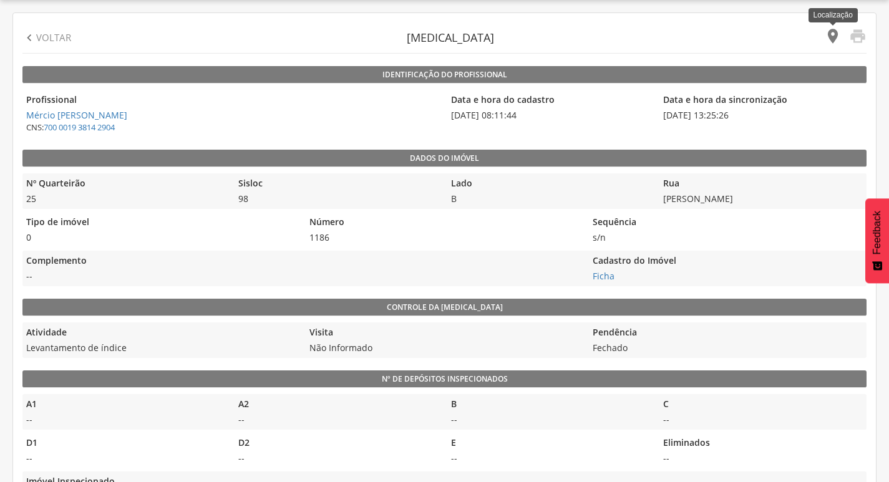
click at [833, 34] on icon "" at bounding box center [832, 35] width 17 height 17
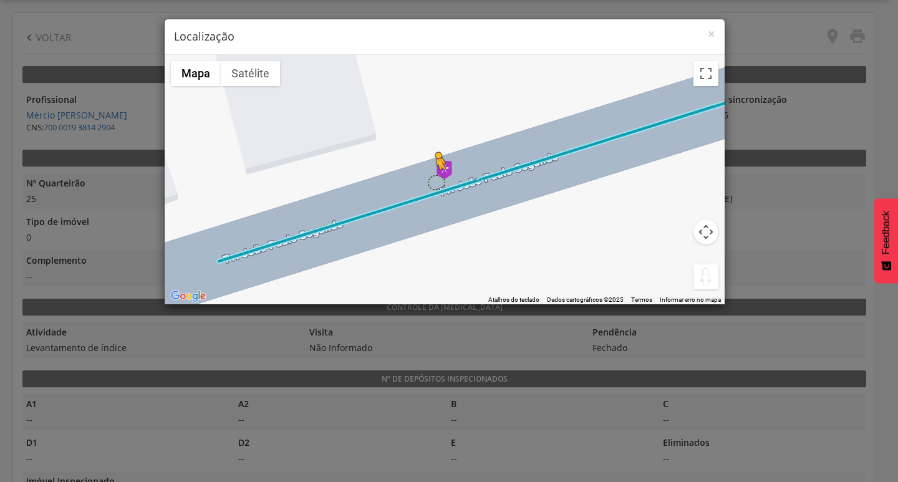
drag, startPoint x: 701, startPoint y: 277, endPoint x: 435, endPoint y: 182, distance: 281.8
click at [435, 182] on div "Pressione as teclas Alt + Enter para ativar o recurso de arrastar com o teclado…" at bounding box center [445, 180] width 560 height 250
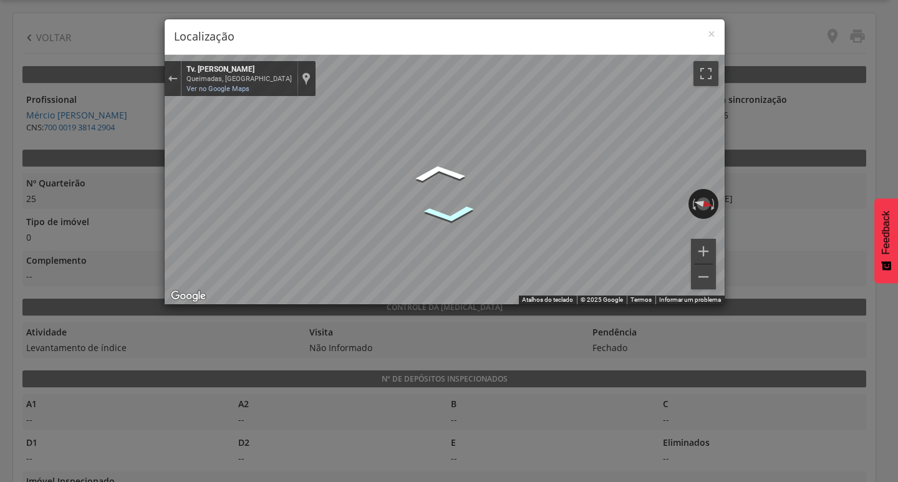
click at [459, 220] on div "Mapa" at bounding box center [445, 180] width 560 height 250
click at [714, 32] on span "×" at bounding box center [711, 33] width 7 height 17
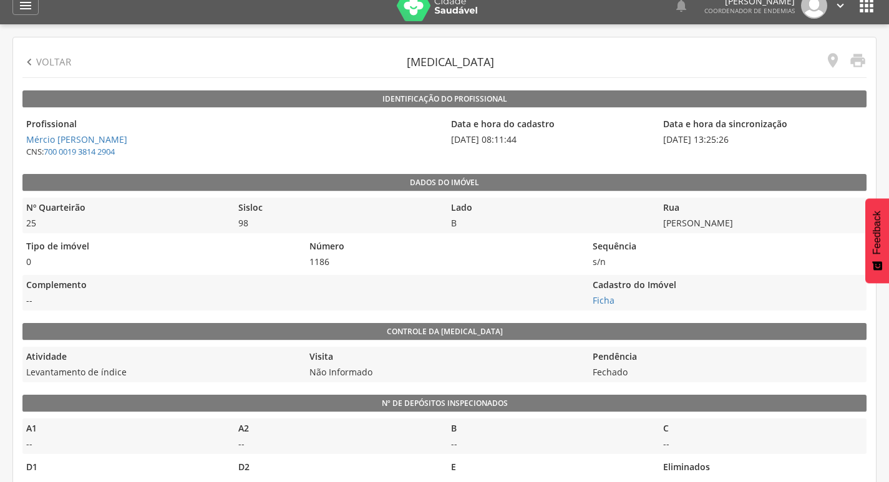
scroll to position [0, 0]
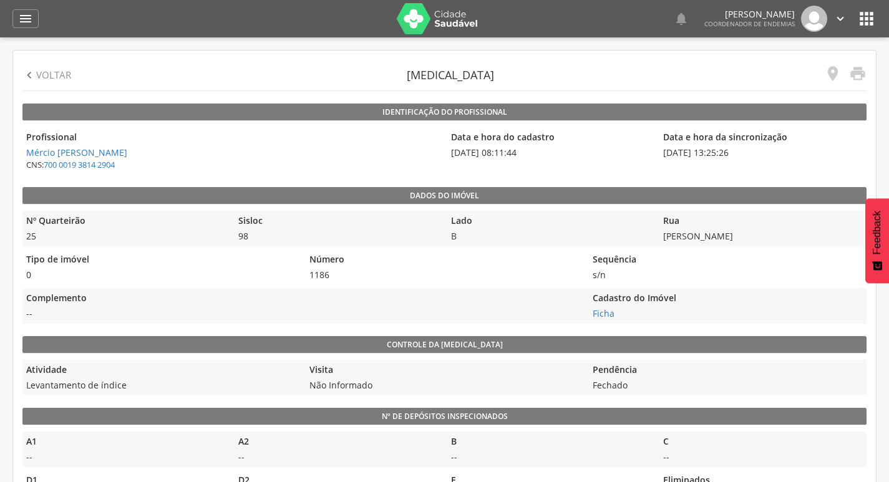
drag, startPoint x: 507, startPoint y: 151, endPoint x: 550, endPoint y: 159, distance: 43.8
click at [550, 160] on div "Data e hora do cadastro [DATE] 08:11:44" at bounding box center [550, 150] width 206 height 47
click at [547, 158] on span "[DATE] 08:11:44" at bounding box center [550, 153] width 206 height 12
click at [29, 69] on icon "" at bounding box center [29, 76] width 14 height 14
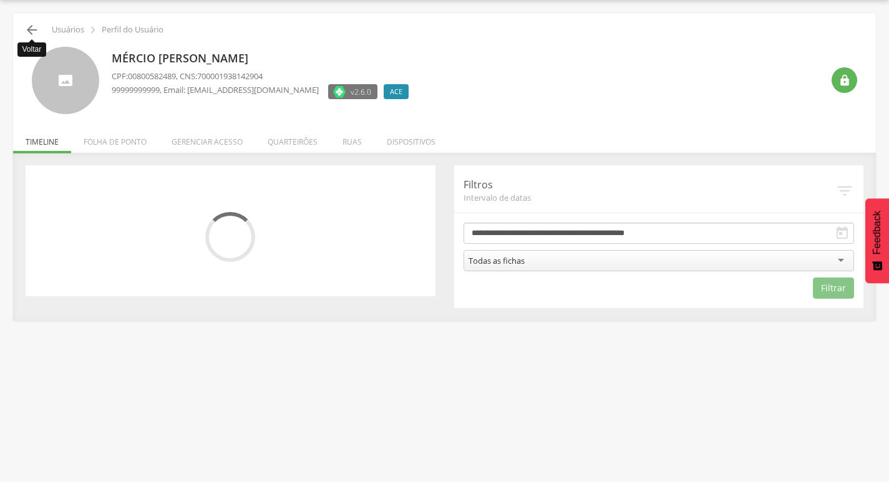
click at [31, 29] on icon "" at bounding box center [31, 29] width 15 height 15
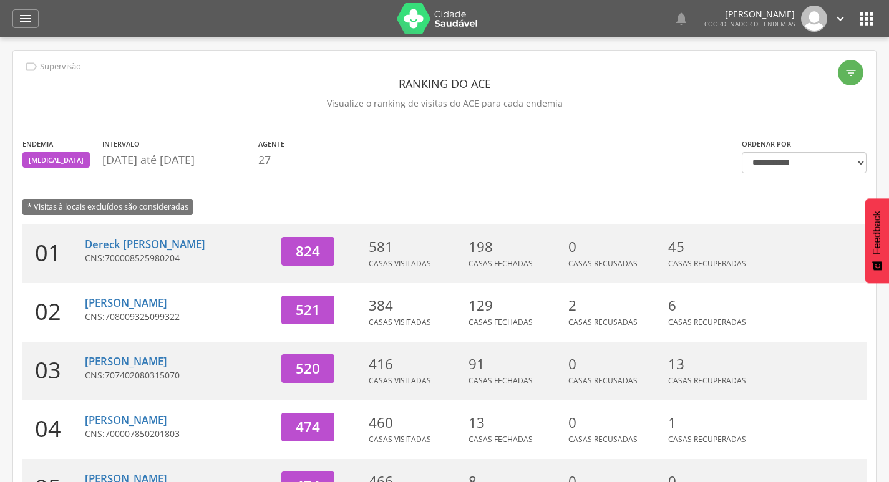
click at [844, 17] on icon "" at bounding box center [840, 19] width 14 height 14
click at [766, 69] on link "Sair" at bounding box center [797, 72] width 99 height 16
